Goal: Task Accomplishment & Management: Use online tool/utility

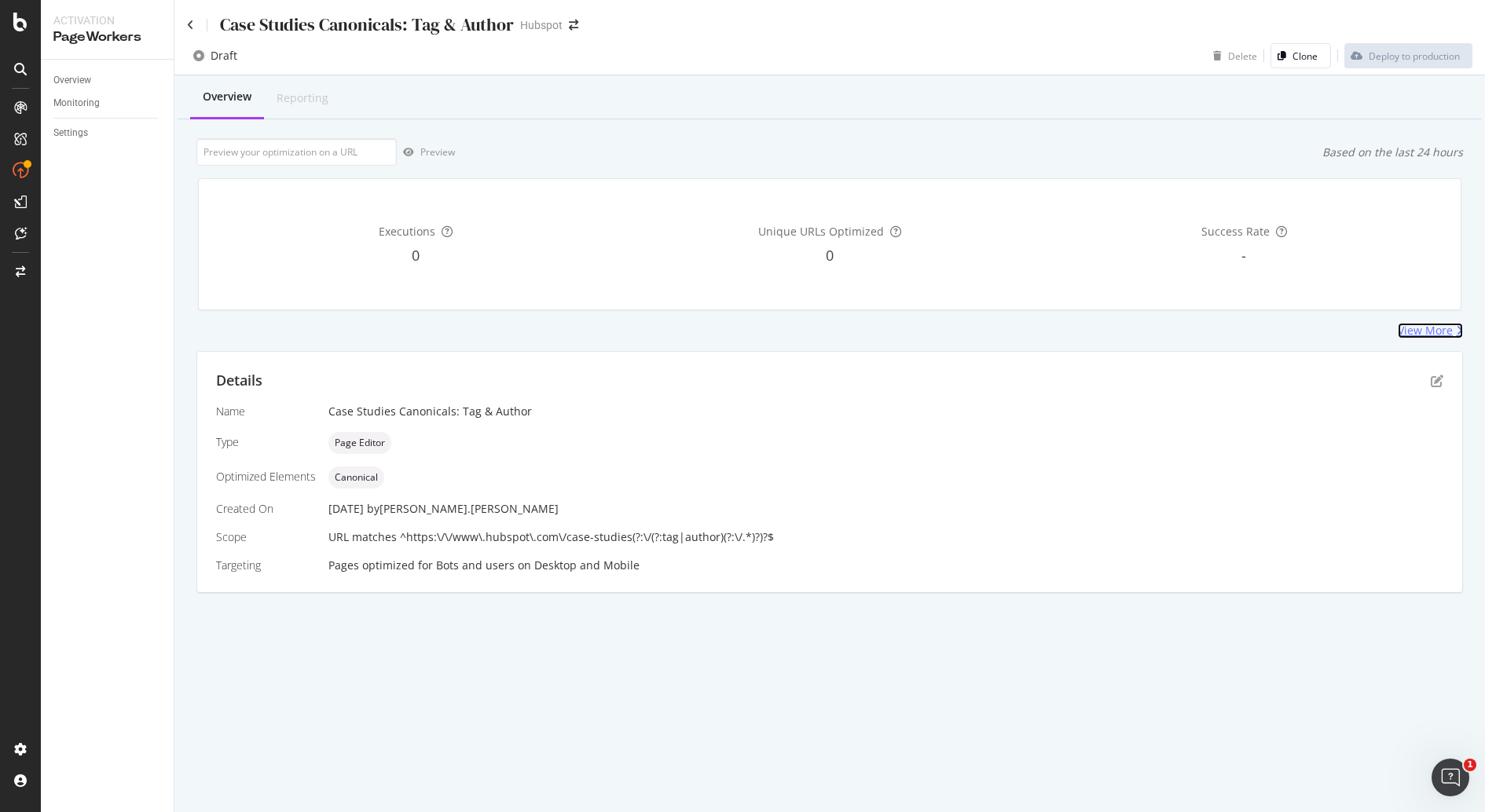
click at [1441, 326] on div "View More" at bounding box center [1425, 330] width 55 height 16
click at [1456, 787] on div "Open Intercom Messenger" at bounding box center [1447, 774] width 51 height 51
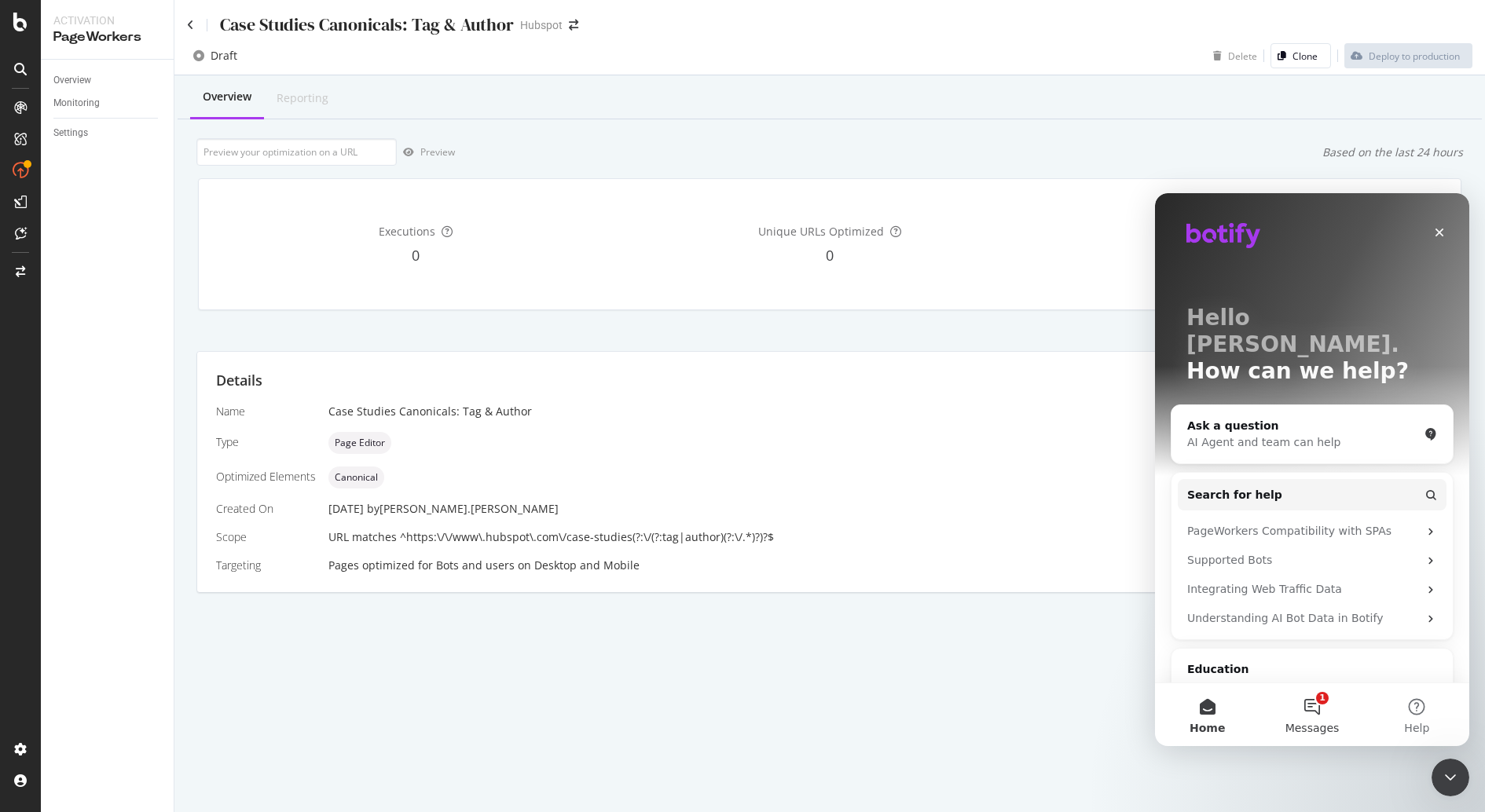
click at [1308, 728] on span "Messages" at bounding box center [1313, 727] width 54 height 11
click at [1314, 721] on button "1 Messages" at bounding box center [1312, 714] width 105 height 63
click at [1307, 707] on button "1 Messages" at bounding box center [1312, 714] width 105 height 63
click at [1208, 719] on button "Home" at bounding box center [1207, 714] width 105 height 63
click at [1298, 731] on span "Messages" at bounding box center [1313, 727] width 54 height 11
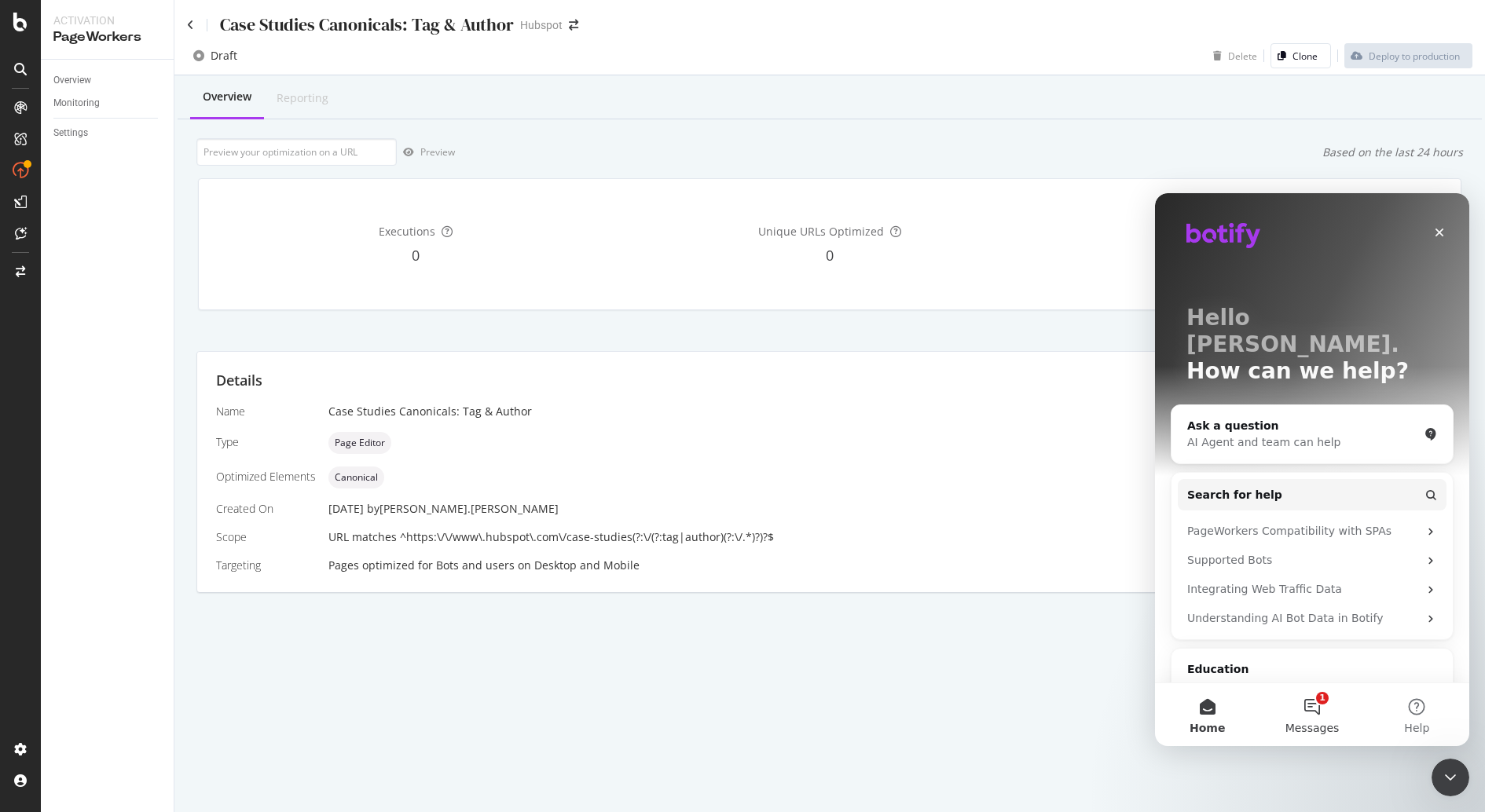
click at [1298, 731] on span "Messages" at bounding box center [1313, 727] width 54 height 11
click at [1298, 731] on span "Messages" at bounding box center [1312, 727] width 60 height 11
click at [1335, 709] on button "1 Messages" at bounding box center [1312, 714] width 105 height 63
click at [1309, 646] on button "Send us a message" at bounding box center [1313, 651] width 171 height 31
click at [1432, 767] on div "Close Intercom Messenger" at bounding box center [1448, 775] width 38 height 38
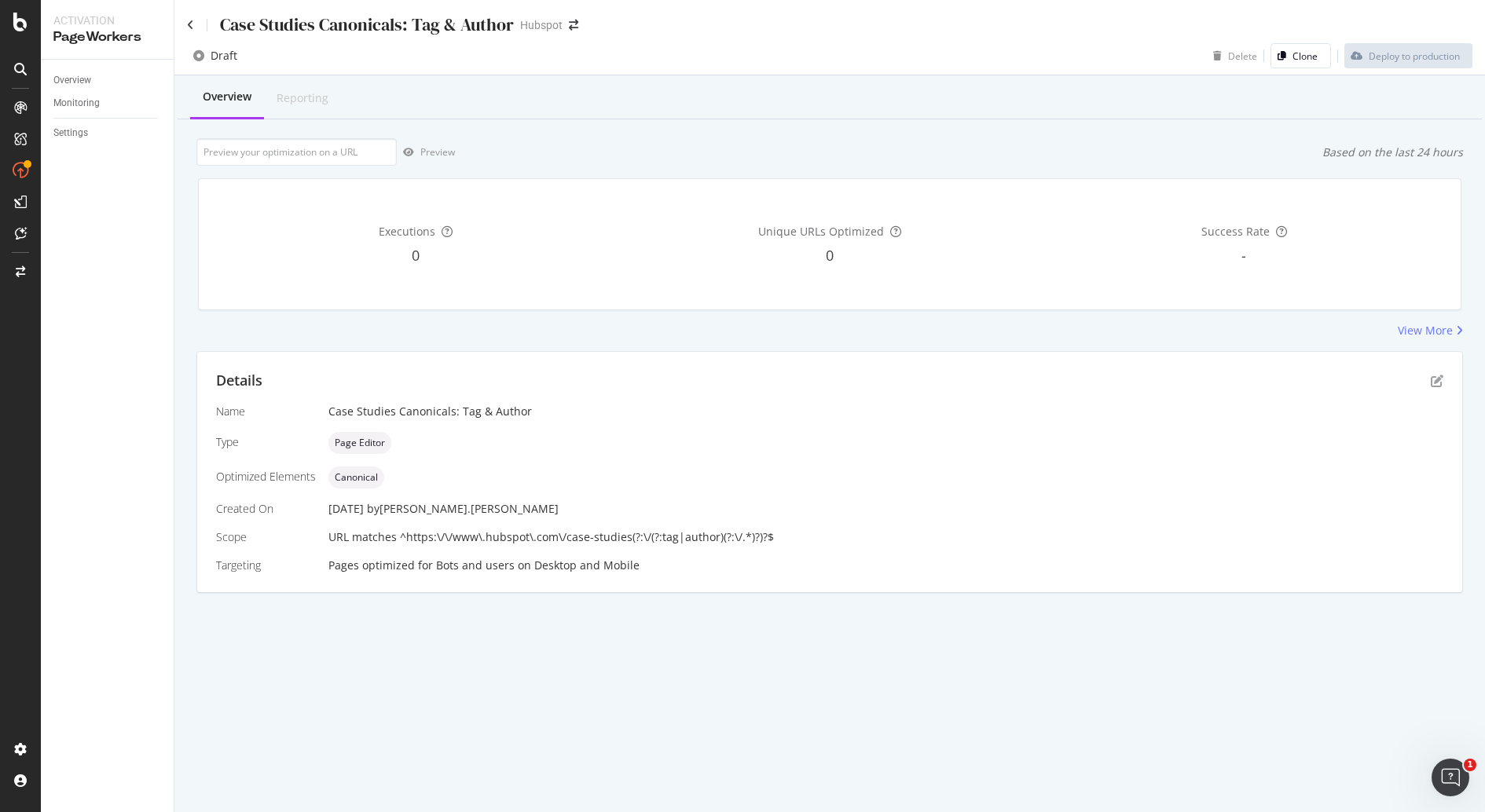
click at [448, 564] on div "Bots and users" at bounding box center [476, 565] width 78 height 16
click at [1430, 333] on div "View More" at bounding box center [1425, 330] width 55 height 16
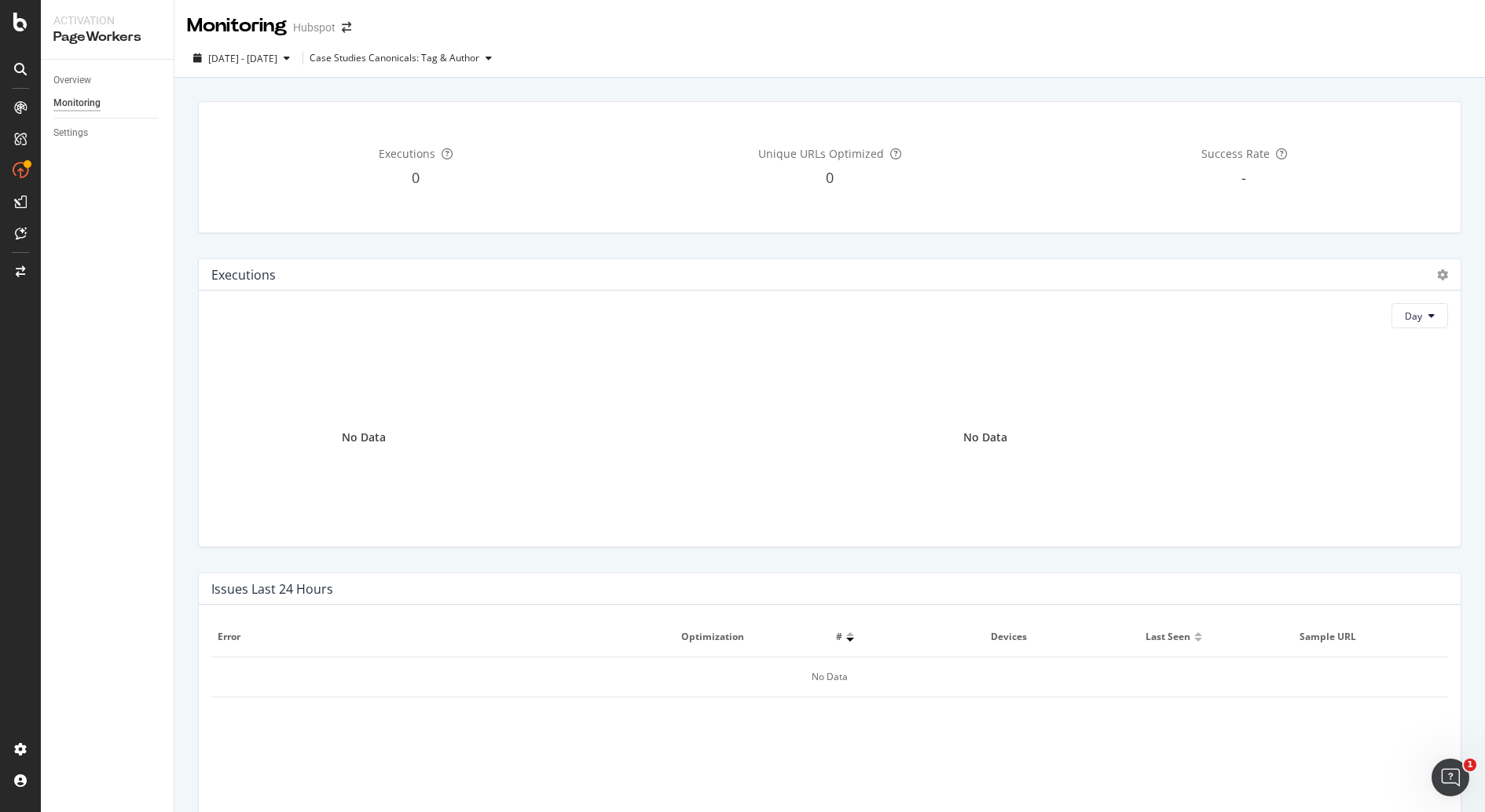
scroll to position [431, 0]
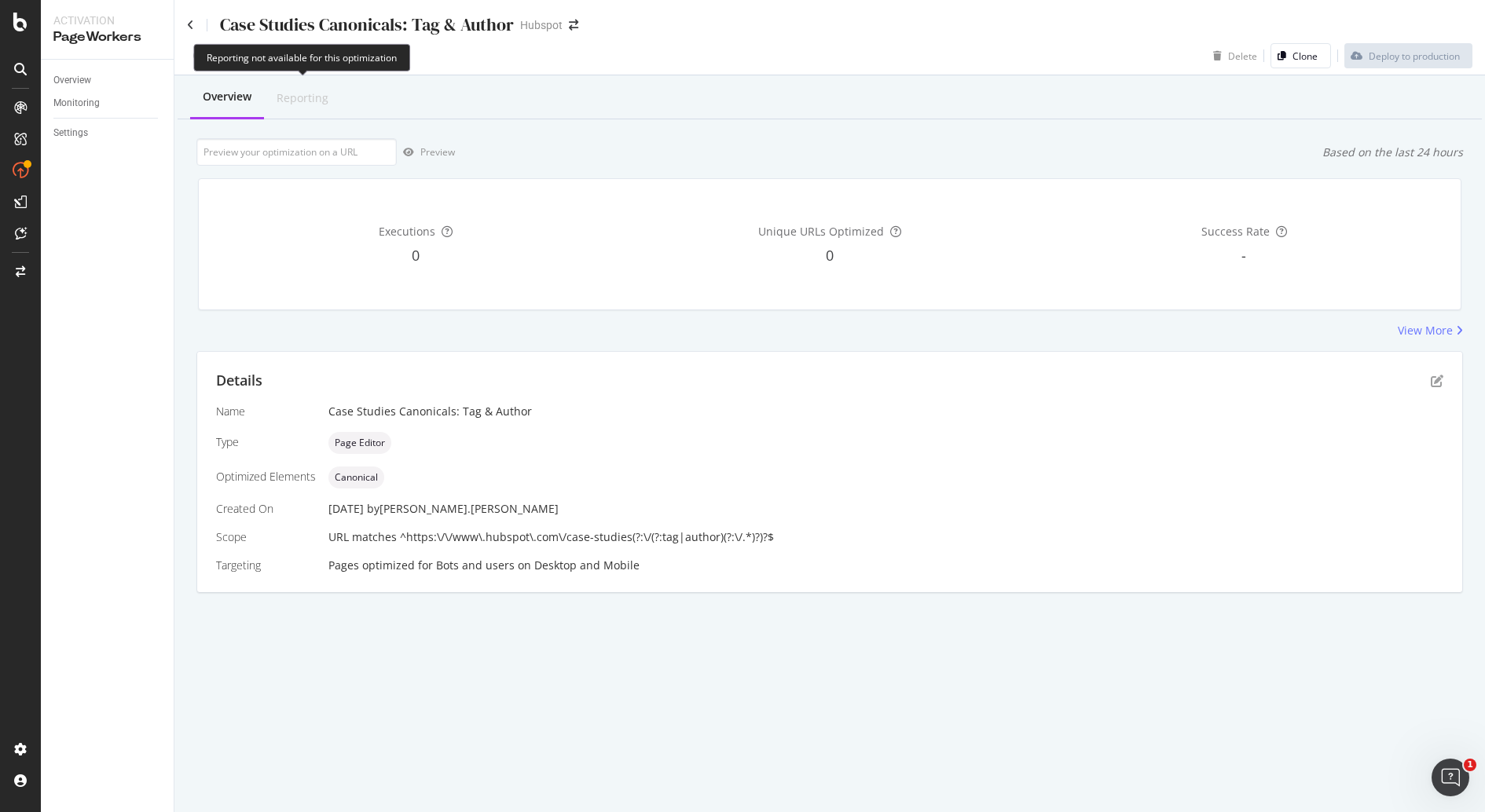
click at [288, 94] on div "Reporting" at bounding box center [302, 98] width 51 height 16
click at [185, 25] on div "Case Studies Canonicals: Tag & Author Hubspot" at bounding box center [829, 18] width 1310 height 37
click at [192, 27] on icon at bounding box center [190, 25] width 7 height 11
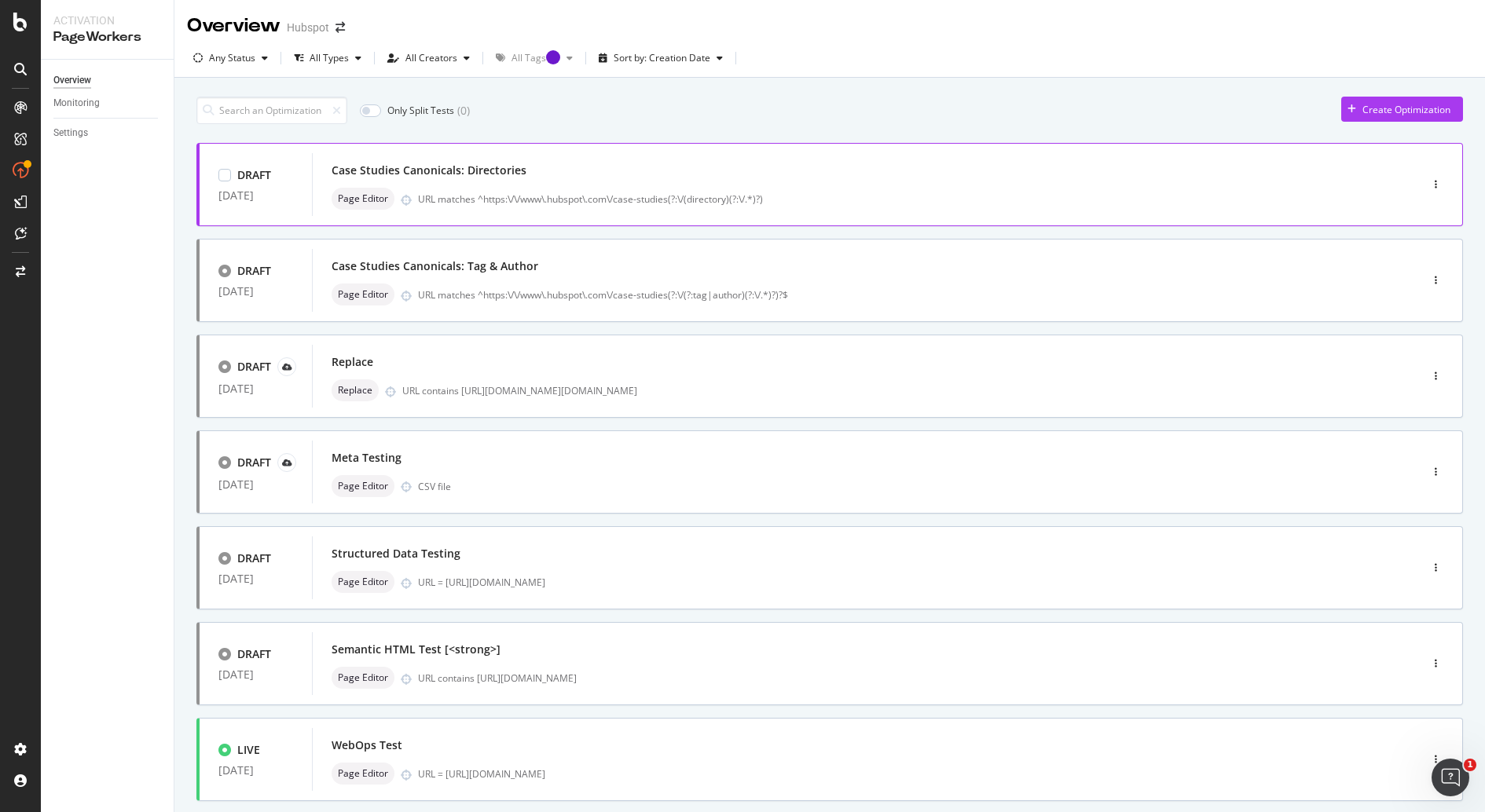
click at [1044, 189] on div "Page Editor URL matches ^https:\/\/www\.hubspot\.com\/case-studies(?:\/(directo…" at bounding box center [843, 199] width 1022 height 22
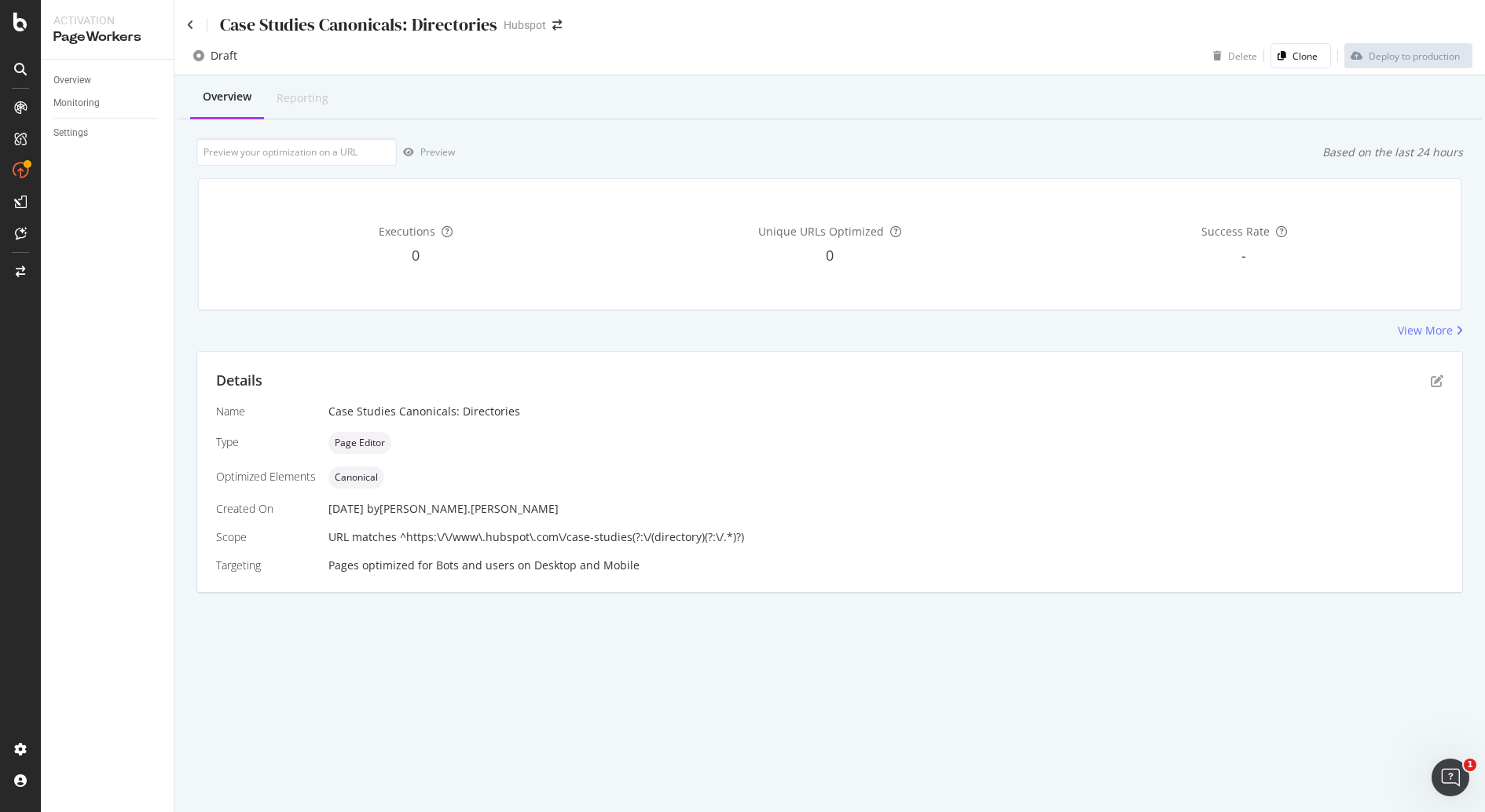
click at [617, 536] on span "URL matches ^https:\/\/www\.hubspot\.com\/case-studies(?:\/(directory)(?:\/.*)?)" at bounding box center [536, 537] width 416 height 15
copy span "URL matches ^https:\/\/www\.hubspot\.com\/case-studies(?:\/(directory)(?:\/.*)?)"
